Goal: Information Seeking & Learning: Learn about a topic

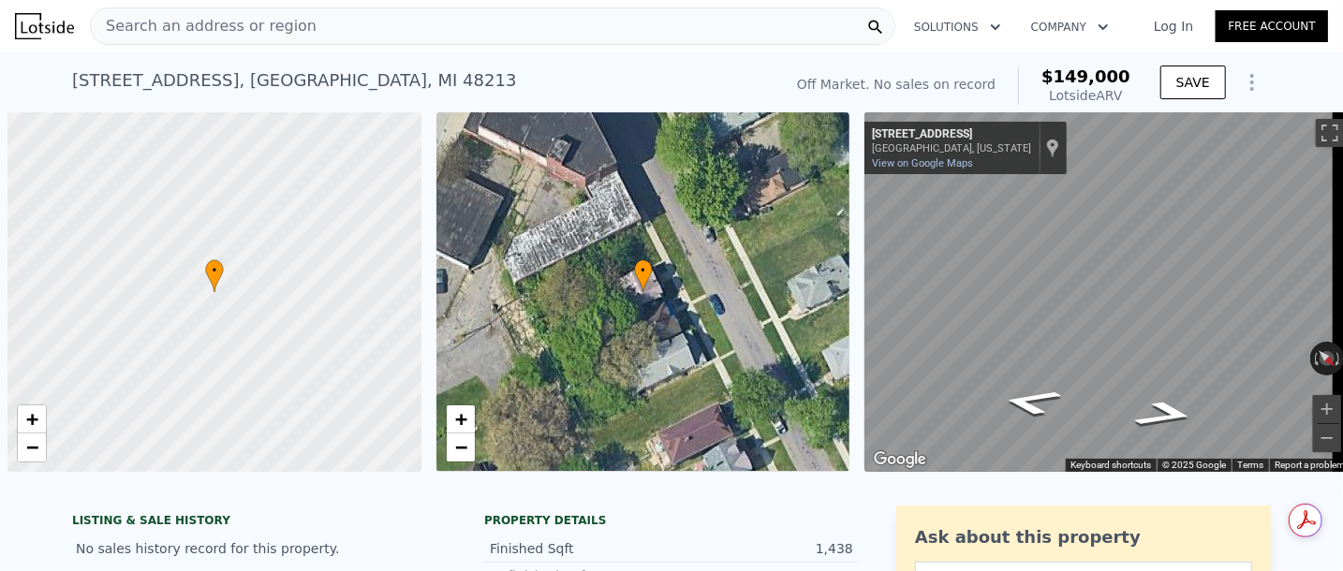
scroll to position [0, 7]
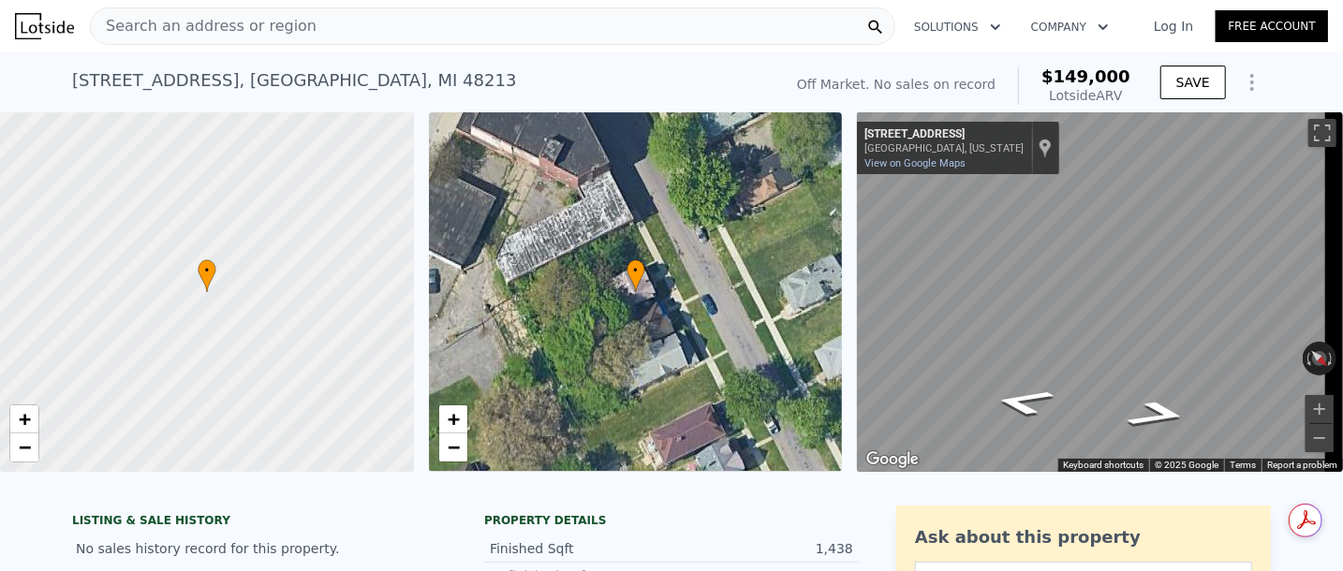
click at [221, 18] on span "Search an address or region" at bounding box center [204, 26] width 226 height 22
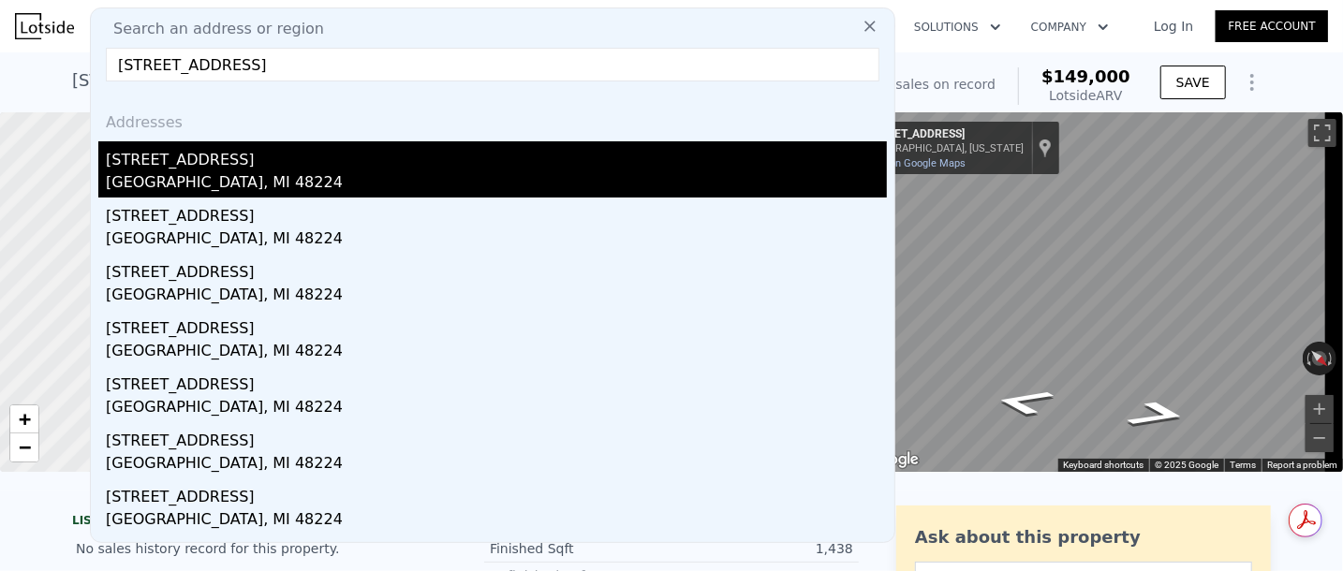
type input "[STREET_ADDRESS]"
click at [305, 160] on div "[STREET_ADDRESS]" at bounding box center [496, 156] width 781 height 30
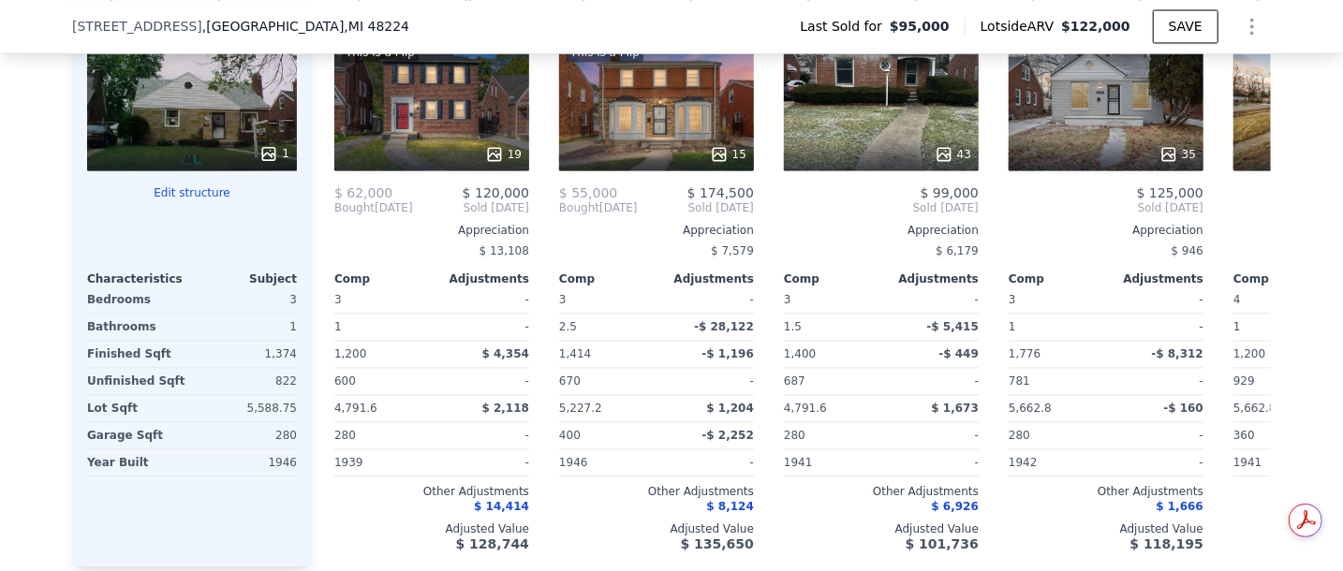
scroll to position [2100, 0]
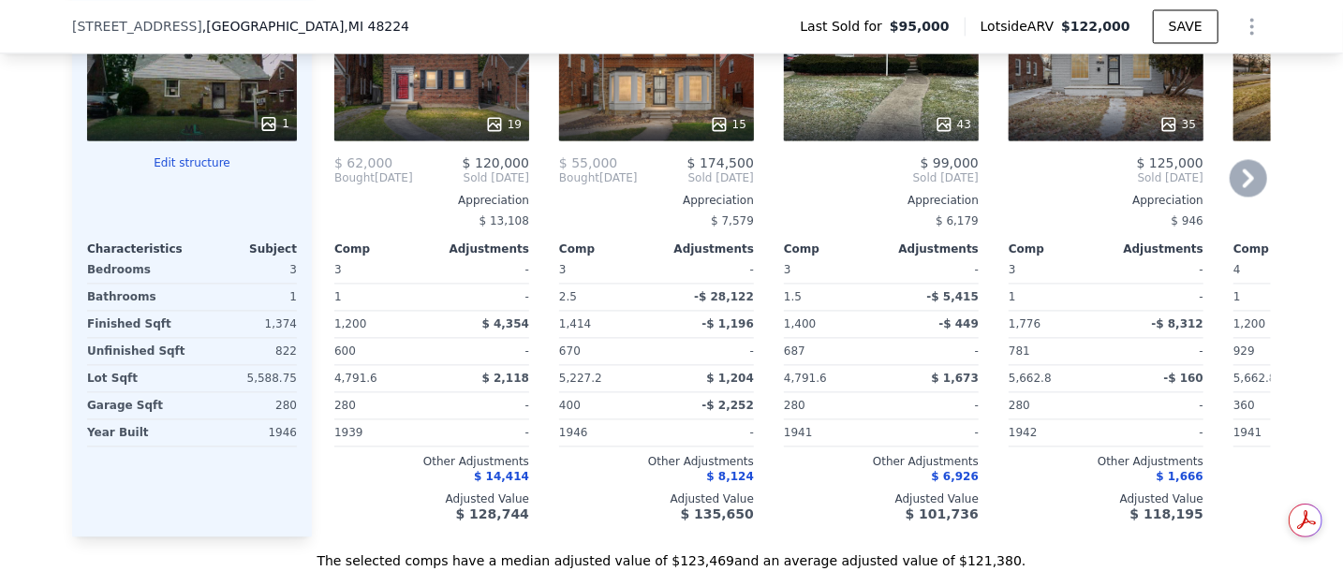
click at [1243, 187] on icon at bounding box center [1248, 178] width 11 height 19
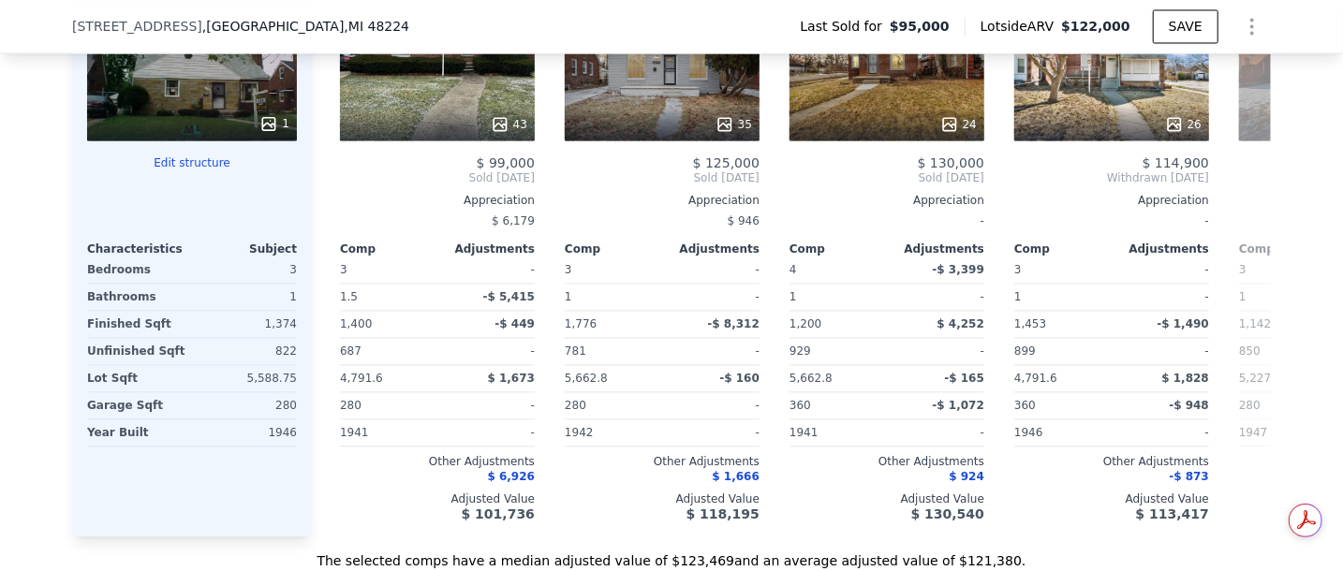
scroll to position [0, 449]
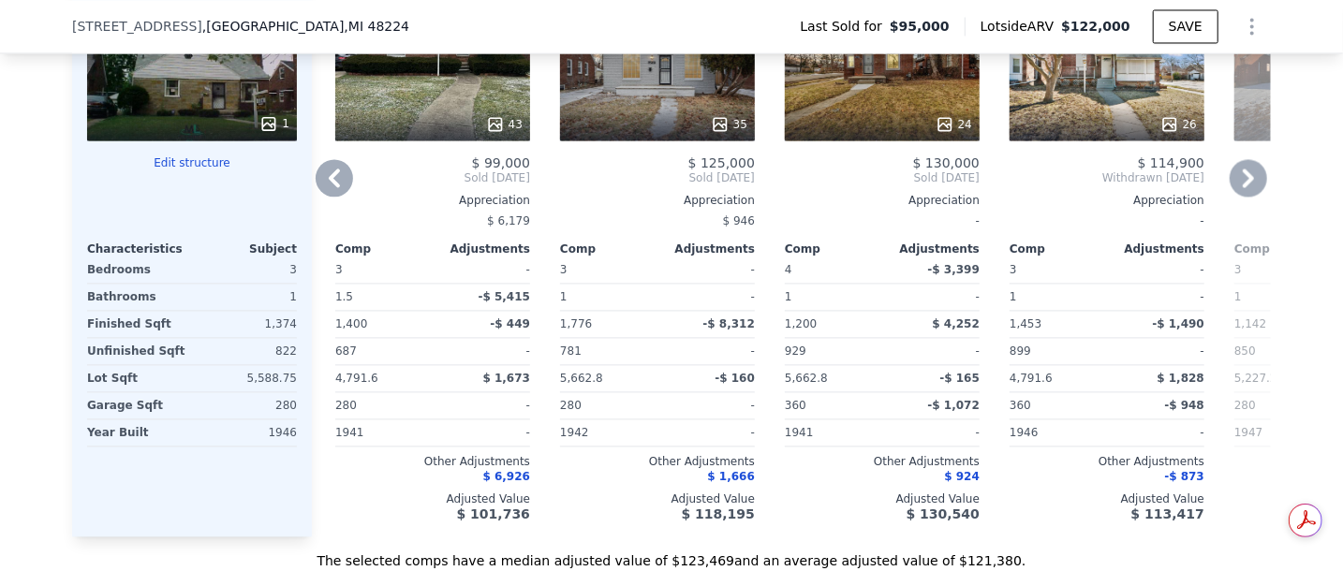
click at [1243, 187] on icon at bounding box center [1248, 178] width 11 height 19
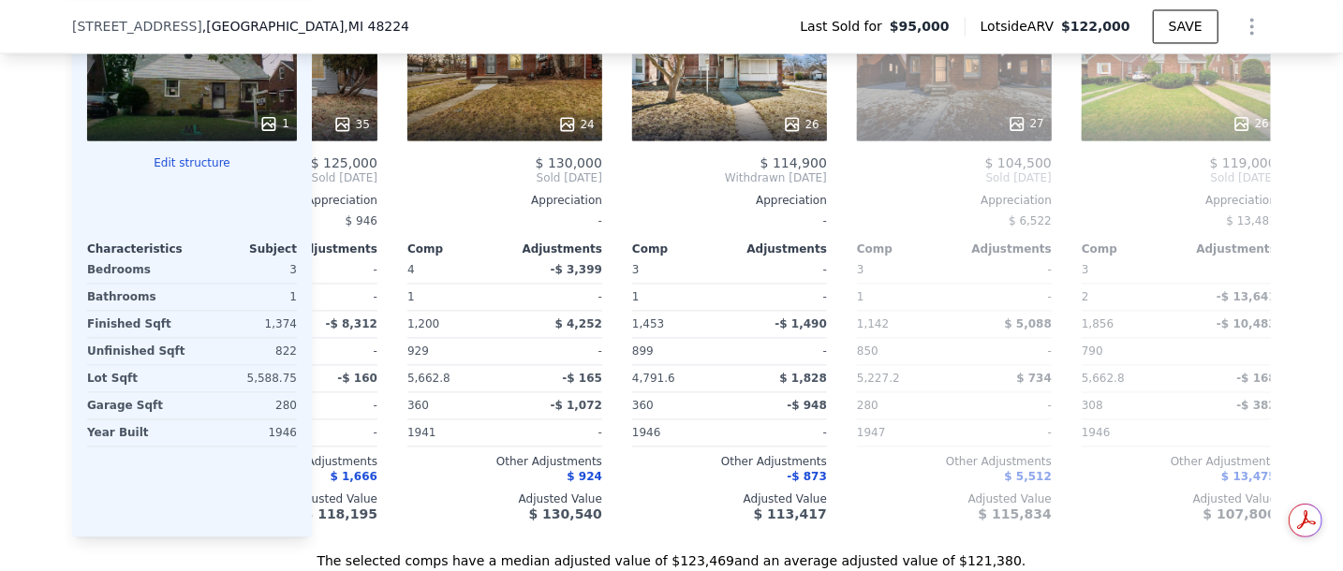
scroll to position [0, 898]
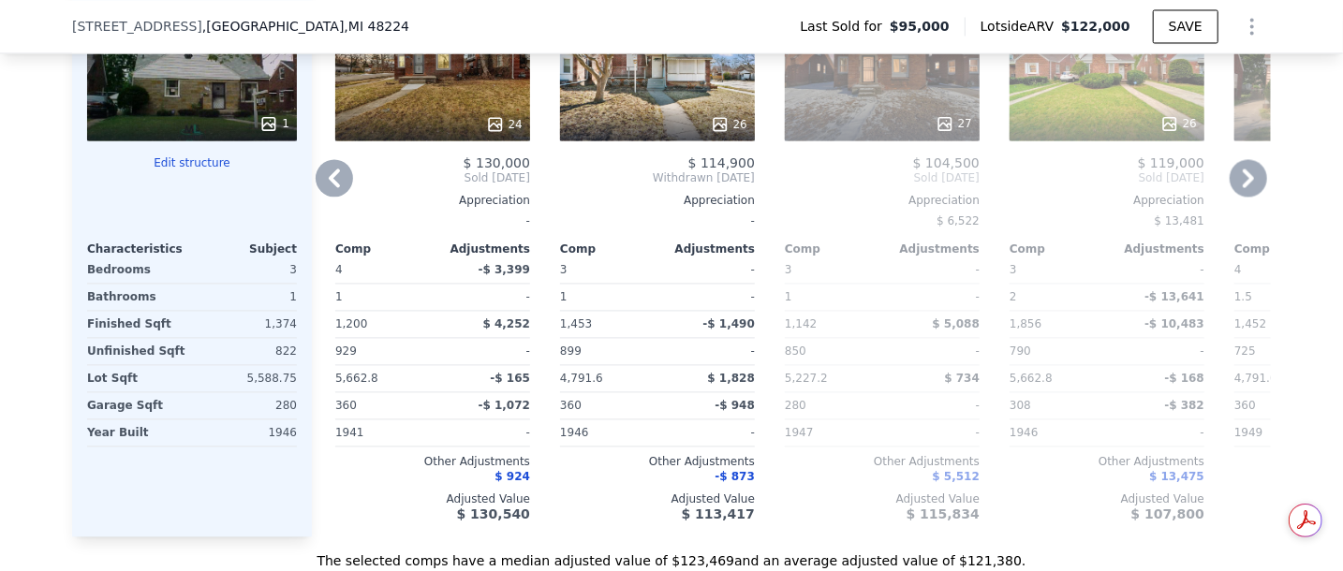
click at [317, 187] on icon at bounding box center [334, 177] width 37 height 37
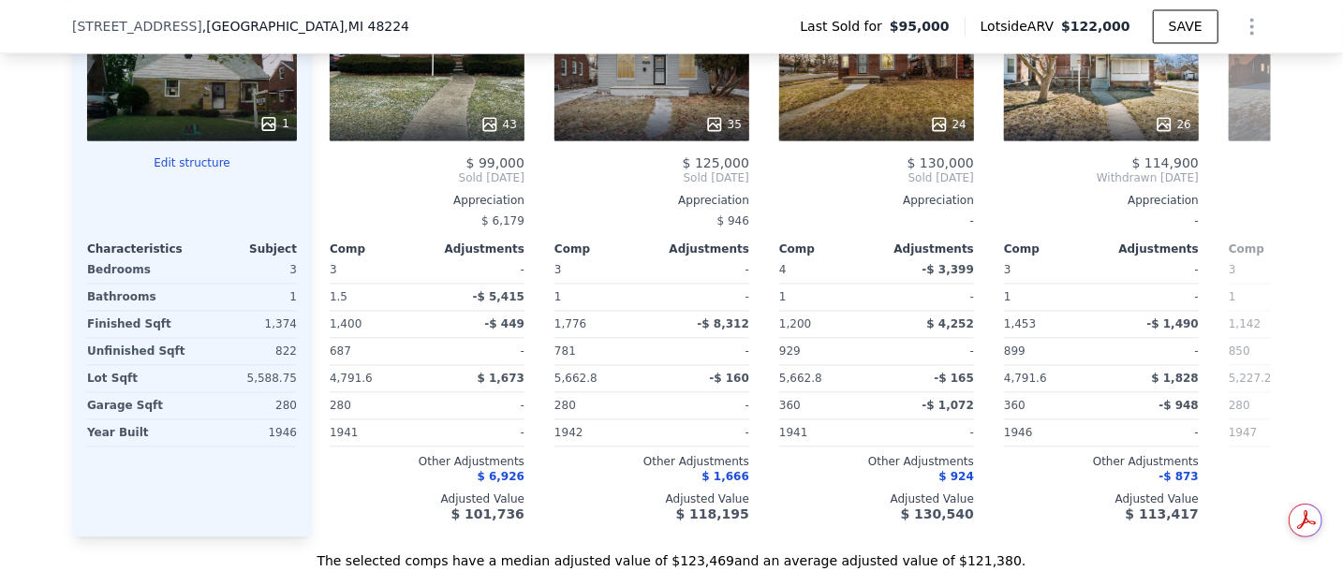
scroll to position [0, 449]
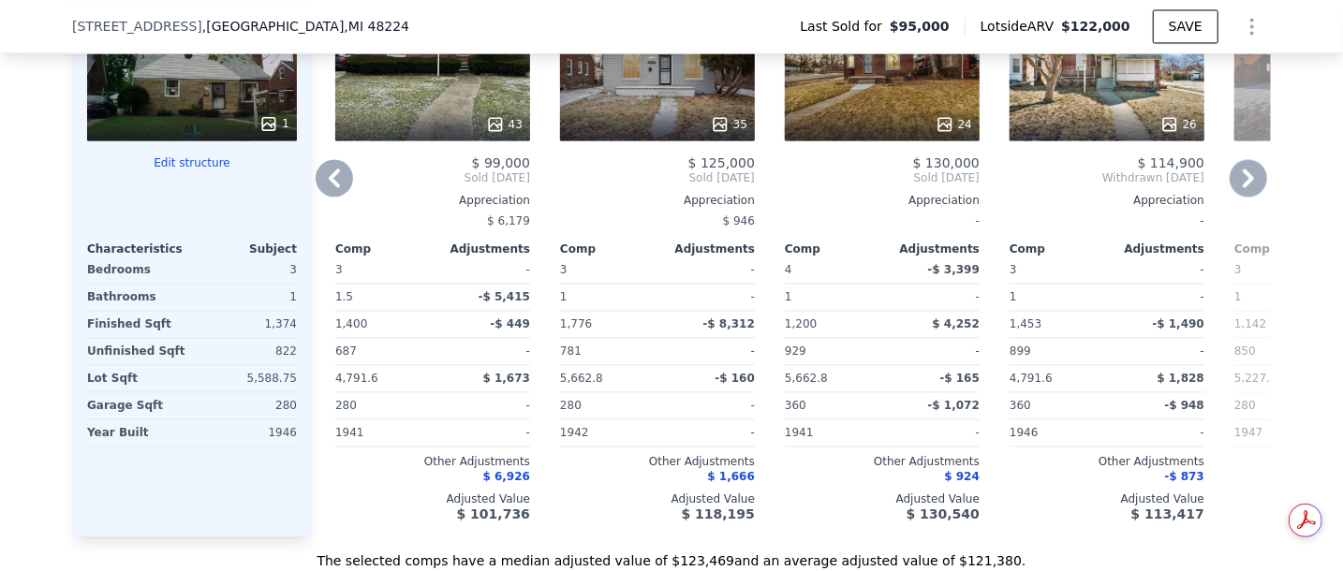
click at [329, 185] on icon at bounding box center [334, 178] width 11 height 19
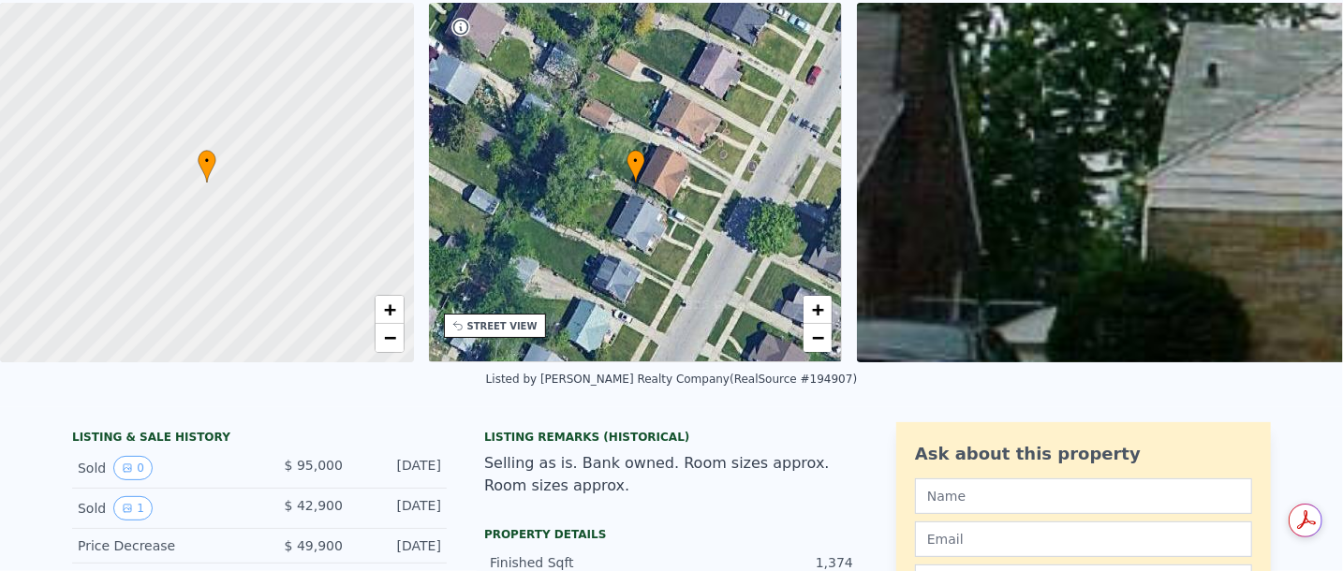
scroll to position [7, 0]
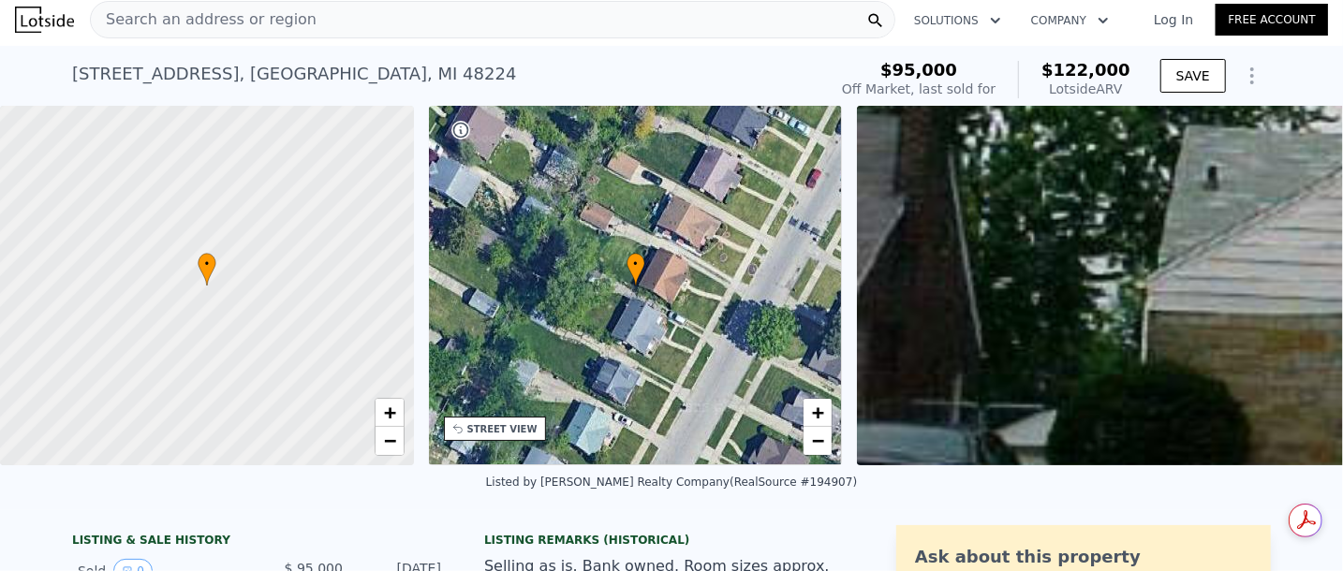
click at [377, 20] on div "Search an address or region" at bounding box center [493, 19] width 806 height 37
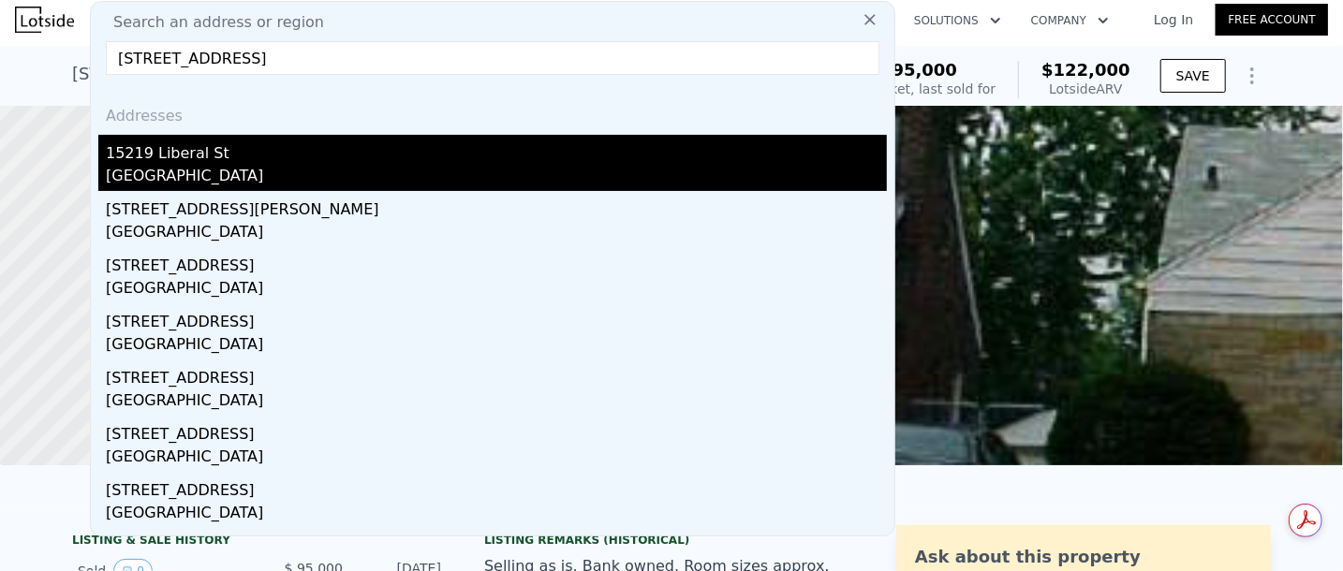
type input "[STREET_ADDRESS]"
click at [329, 157] on div "15219 Liberal St" at bounding box center [496, 150] width 781 height 30
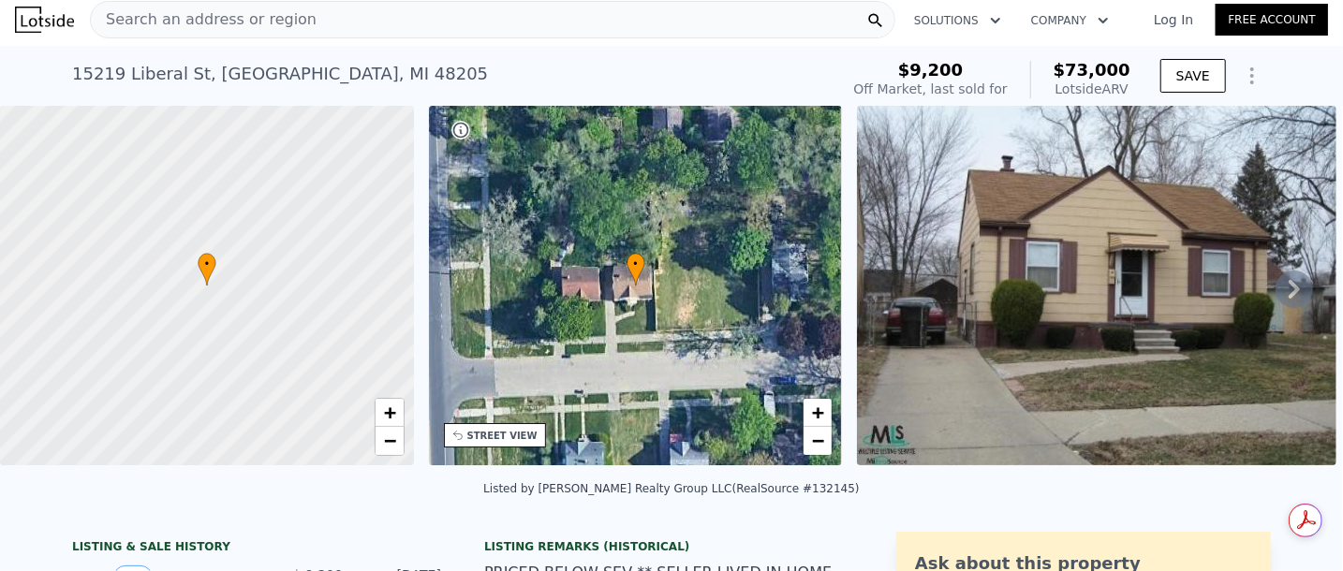
click at [285, 22] on span "Search an address or region" at bounding box center [204, 19] width 226 height 22
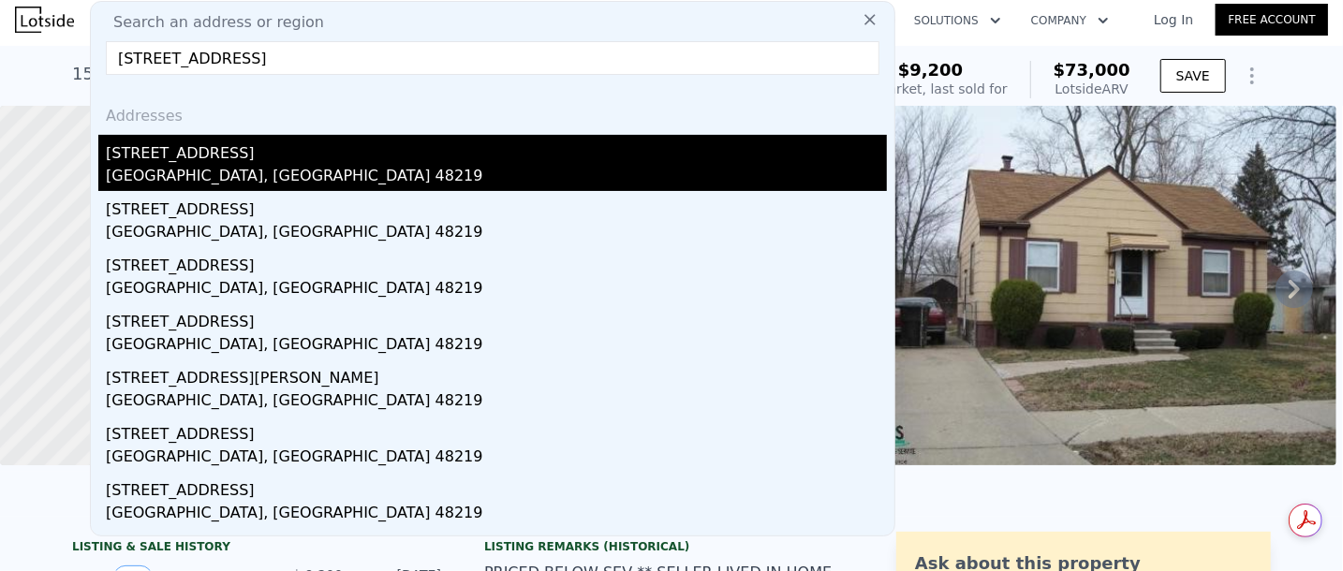
type input "[STREET_ADDRESS]"
click at [261, 154] on div "[STREET_ADDRESS]" at bounding box center [496, 150] width 781 height 30
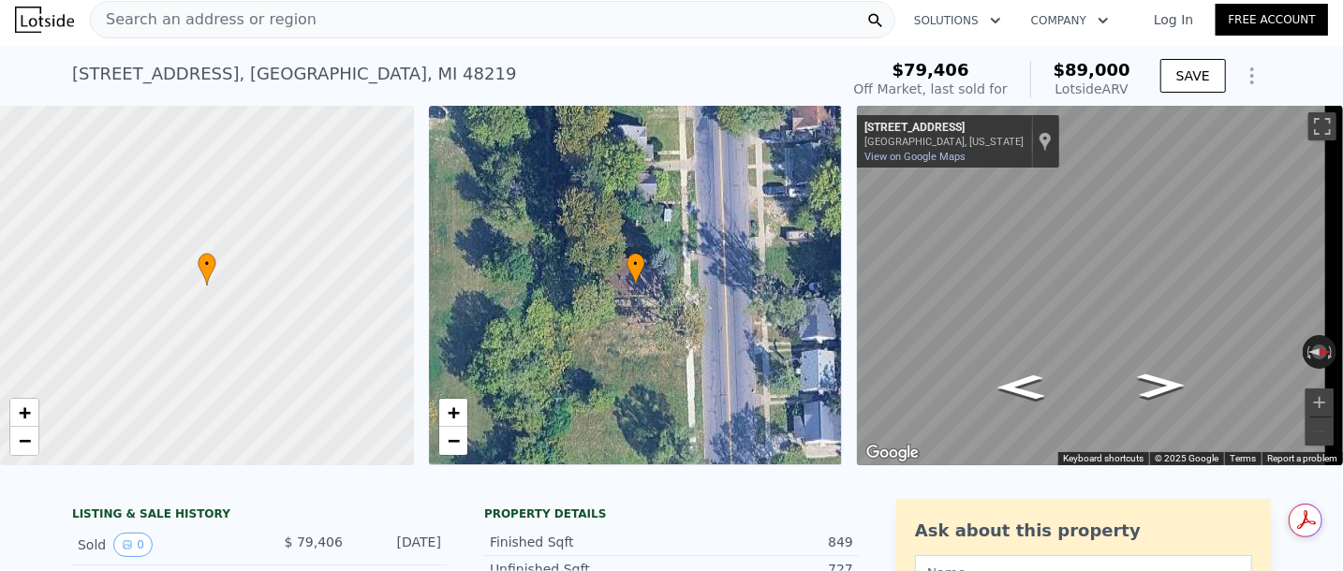
click at [372, 3] on div "Search an address or region" at bounding box center [493, 19] width 806 height 37
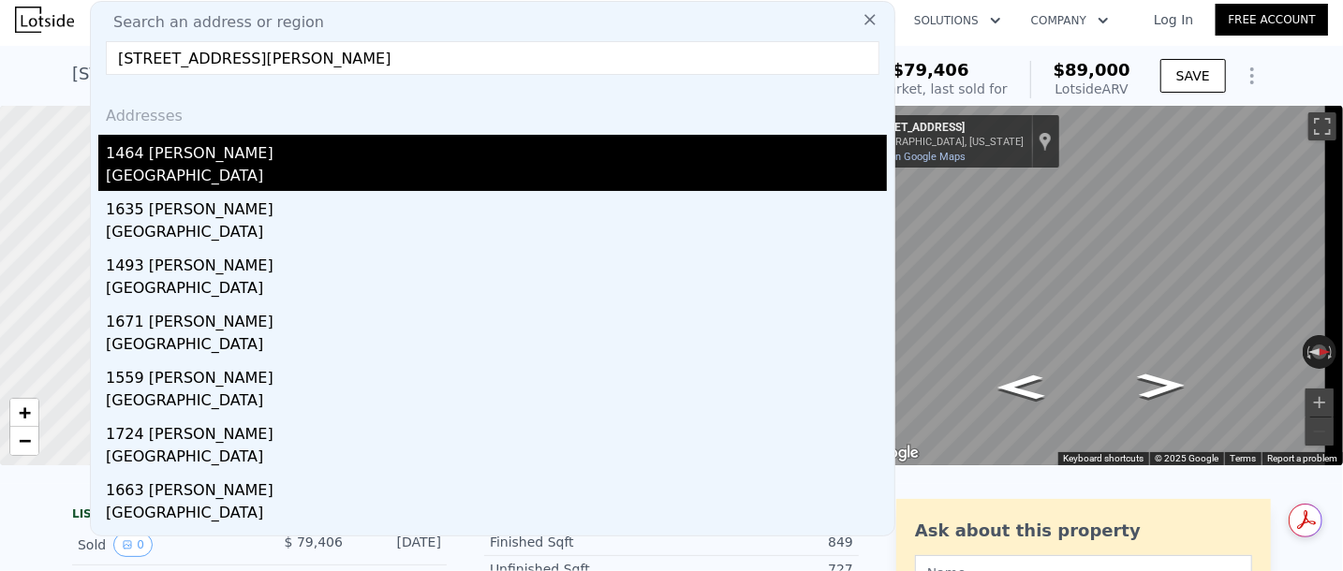
type input "[STREET_ADDRESS][PERSON_NAME]"
click at [286, 162] on div "1464 [PERSON_NAME]" at bounding box center [496, 150] width 781 height 30
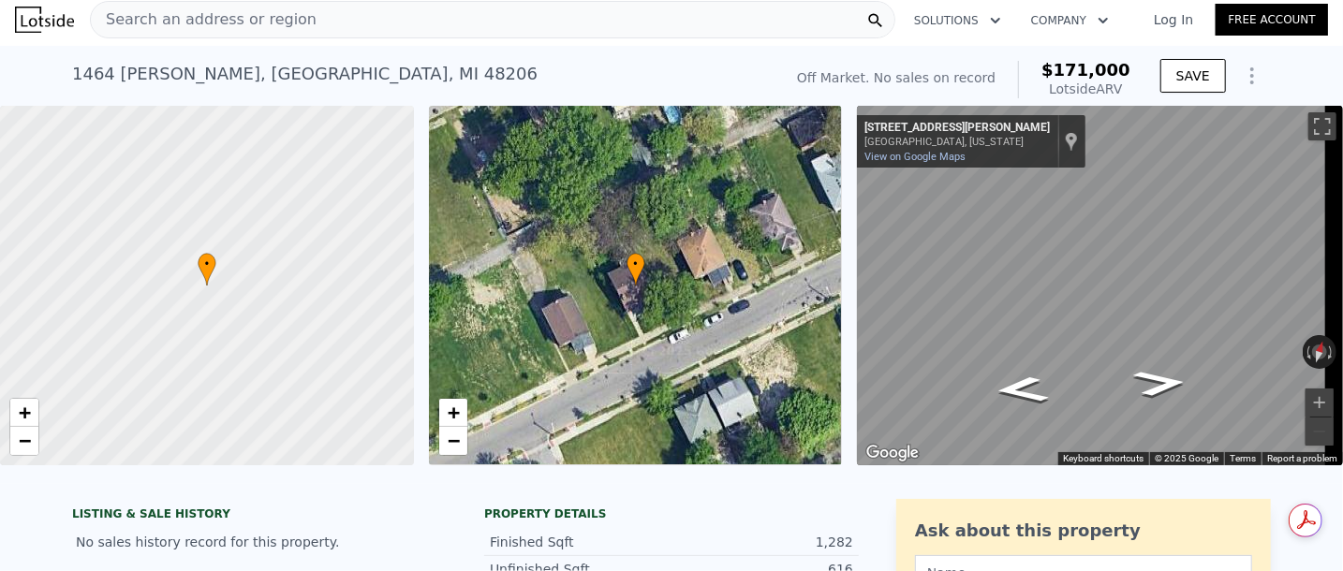
click at [426, 17] on div "Search an address or region" at bounding box center [493, 19] width 806 height 37
